Goal: Contribute content

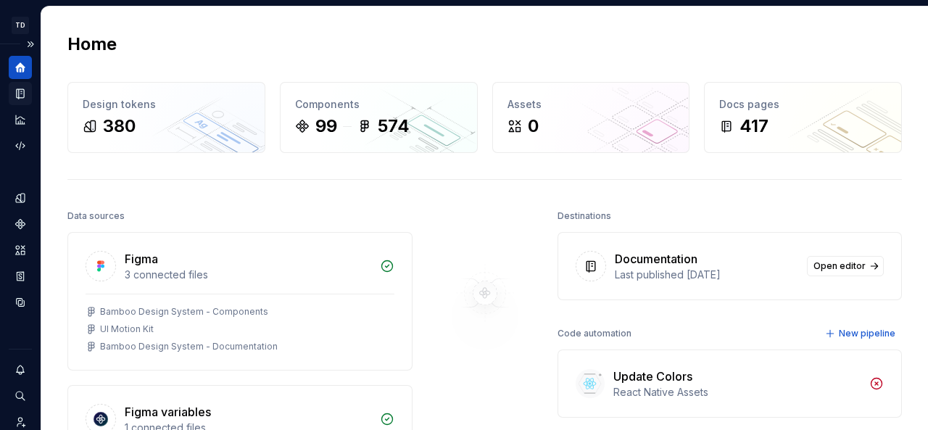
click at [17, 95] on icon "Documentation" at bounding box center [20, 93] width 13 height 13
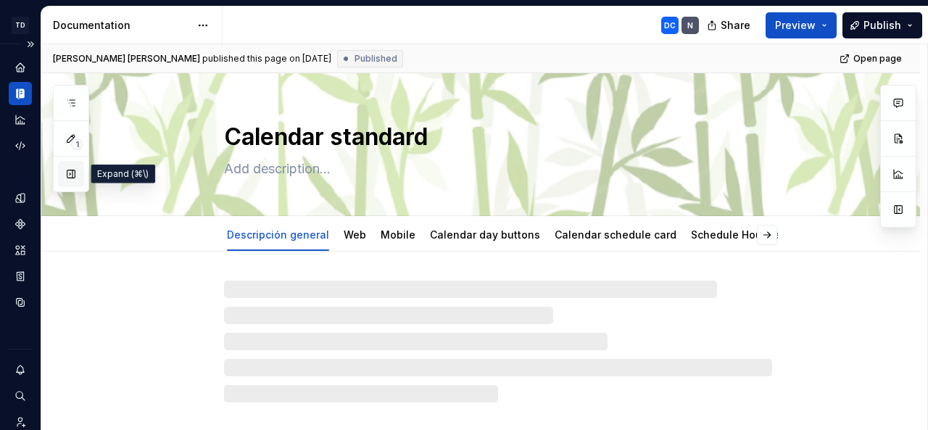
click at [71, 178] on button "button" at bounding box center [71, 174] width 26 height 26
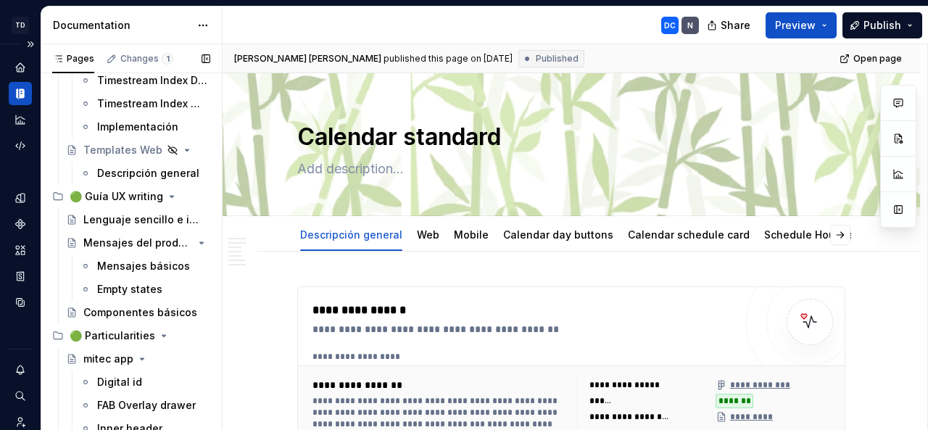
scroll to position [11035, 0]
click at [173, 193] on button "Page tree" at bounding box center [180, 196] width 20 height 20
type textarea "*"
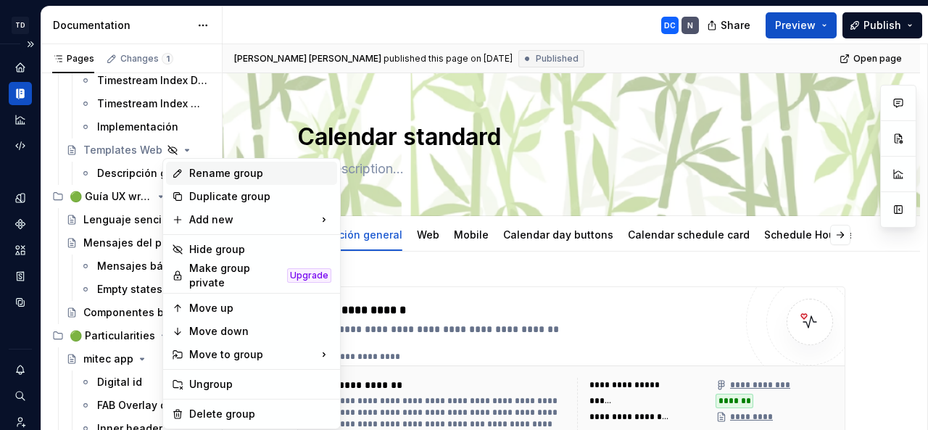
click at [191, 173] on div "Rename group" at bounding box center [260, 173] width 142 height 15
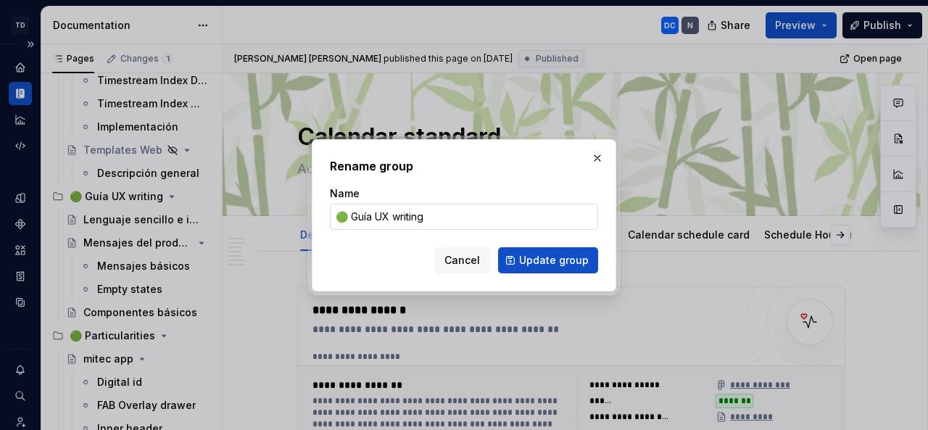
click at [379, 222] on input "🟢 Guía UX writing" at bounding box center [464, 217] width 268 height 26
drag, startPoint x: 379, startPoint y: 220, endPoint x: 353, endPoint y: 217, distance: 25.5
click at [353, 217] on input "🟢 Guía UX writing" at bounding box center [464, 217] width 268 height 26
type input "🟢 UX writing"
click at [546, 256] on span "Update group" at bounding box center [554, 260] width 70 height 15
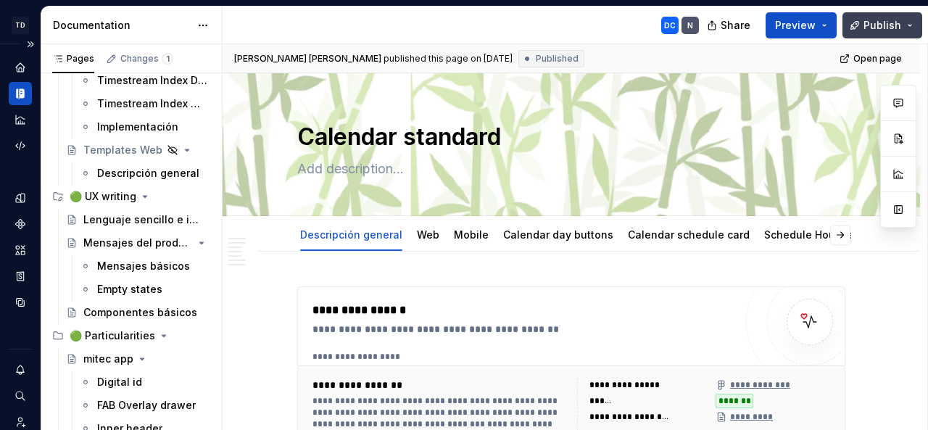
click at [865, 28] on button "Publish" at bounding box center [883, 25] width 80 height 26
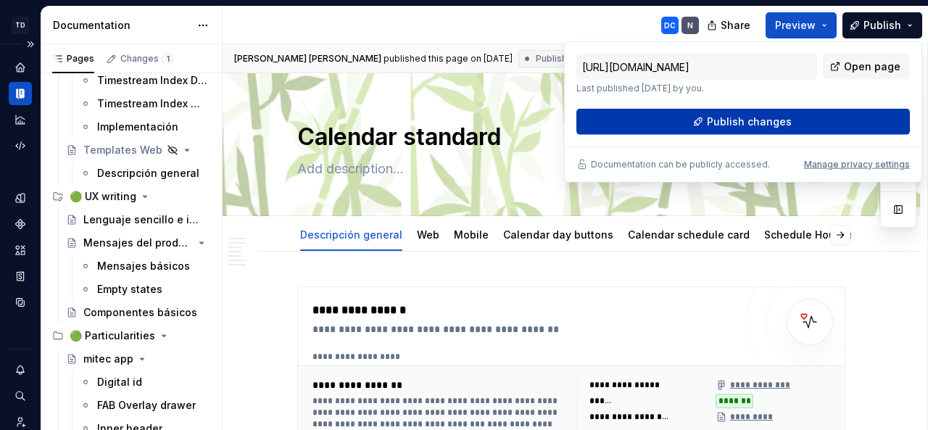
click at [721, 111] on button "Publish changes" at bounding box center [743, 122] width 334 height 26
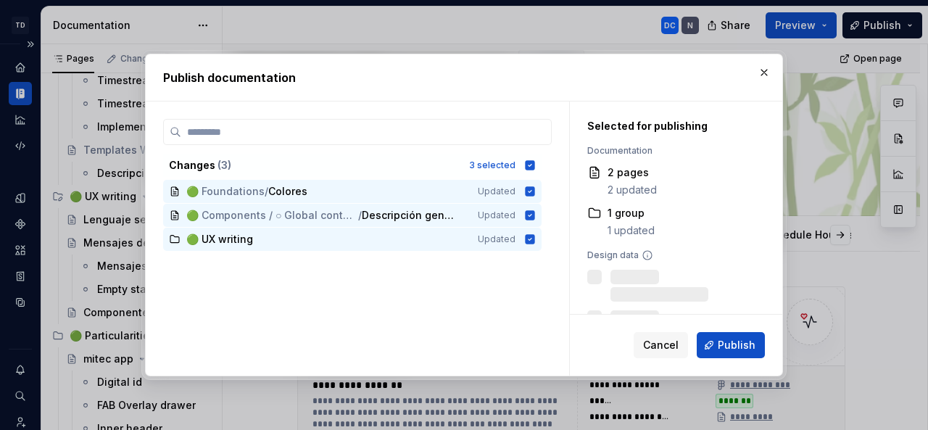
click at [728, 125] on div "Selected for publishing" at bounding box center [667, 126] width 161 height 15
drag, startPoint x: 728, startPoint y: 125, endPoint x: 725, endPoint y: 390, distance: 265.4
click at [725, 390] on div "Publish documentation Changes ( 3 ) 3 selected 🟢 Foundations / Colores Updated …" at bounding box center [464, 215] width 928 height 430
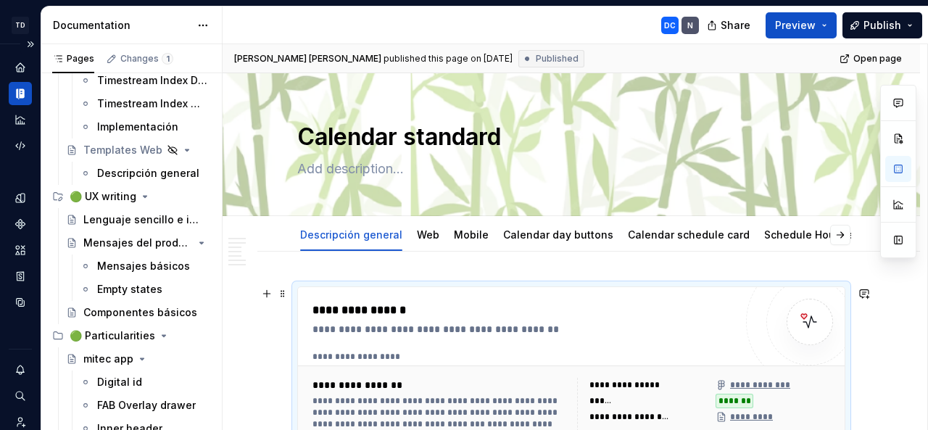
click at [730, 347] on div "**********" at bounding box center [524, 411] width 422 height 219
click at [883, 25] on span "Publish" at bounding box center [883, 25] width 38 height 15
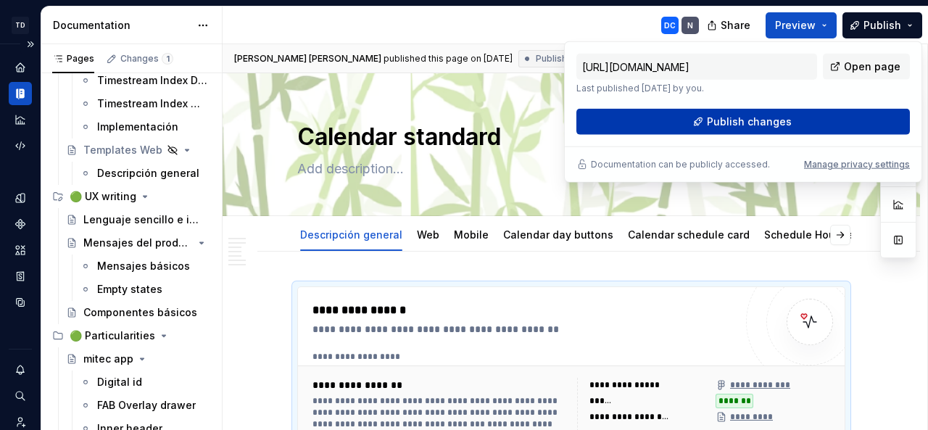
click at [723, 117] on span "Publish changes" at bounding box center [749, 122] width 85 height 15
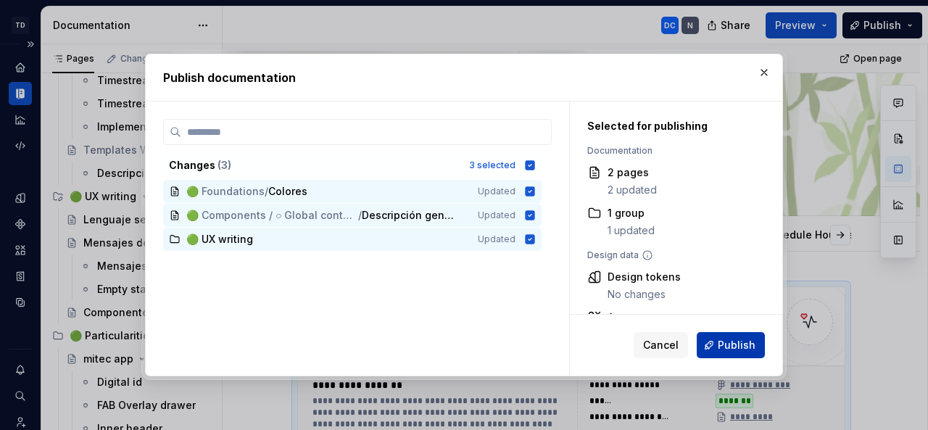
click at [721, 344] on span "Publish" at bounding box center [737, 345] width 38 height 15
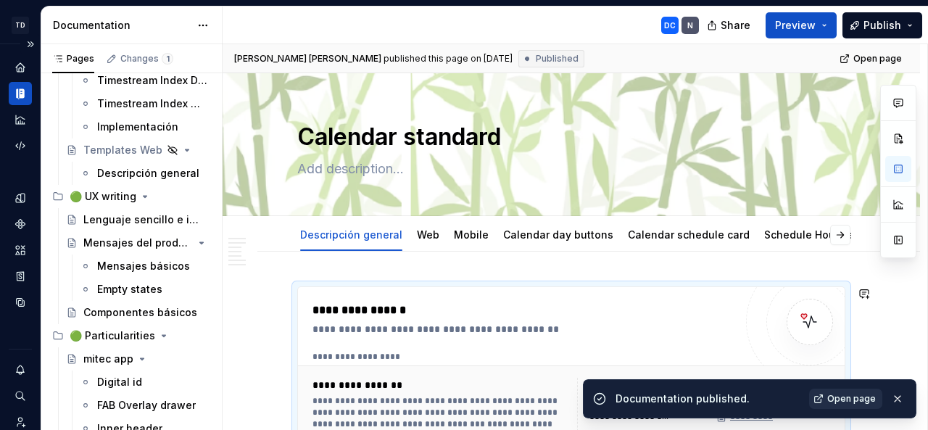
click at [835, 399] on span "Open page" at bounding box center [851, 399] width 49 height 12
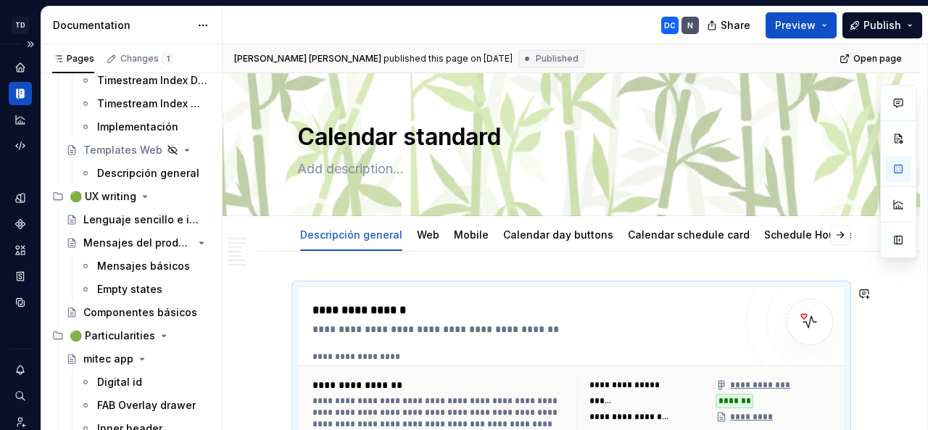
type textarea "*"
